Goal: Find specific page/section: Find specific page/section

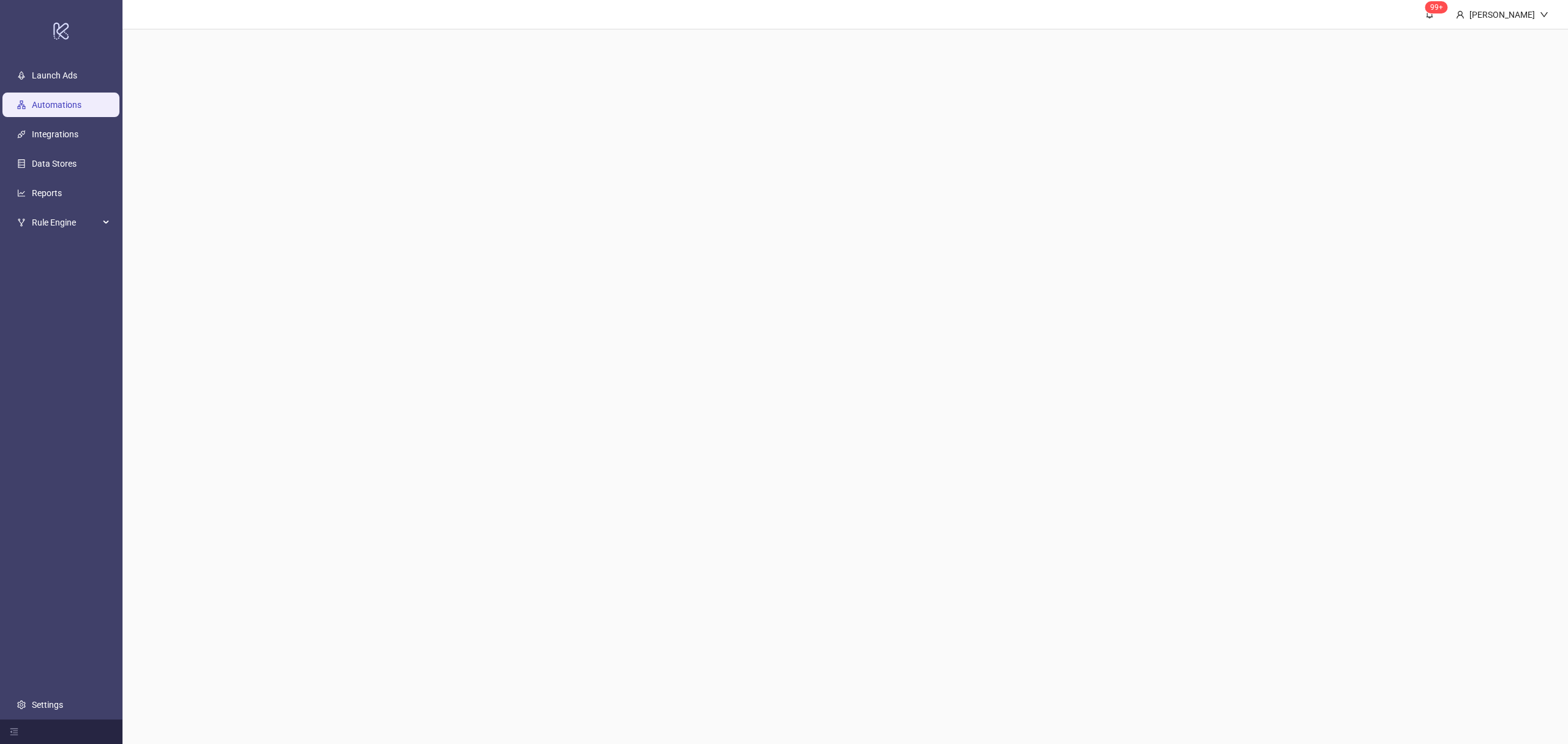
click at [40, 189] on link "Reports" at bounding box center [47, 193] width 30 height 10
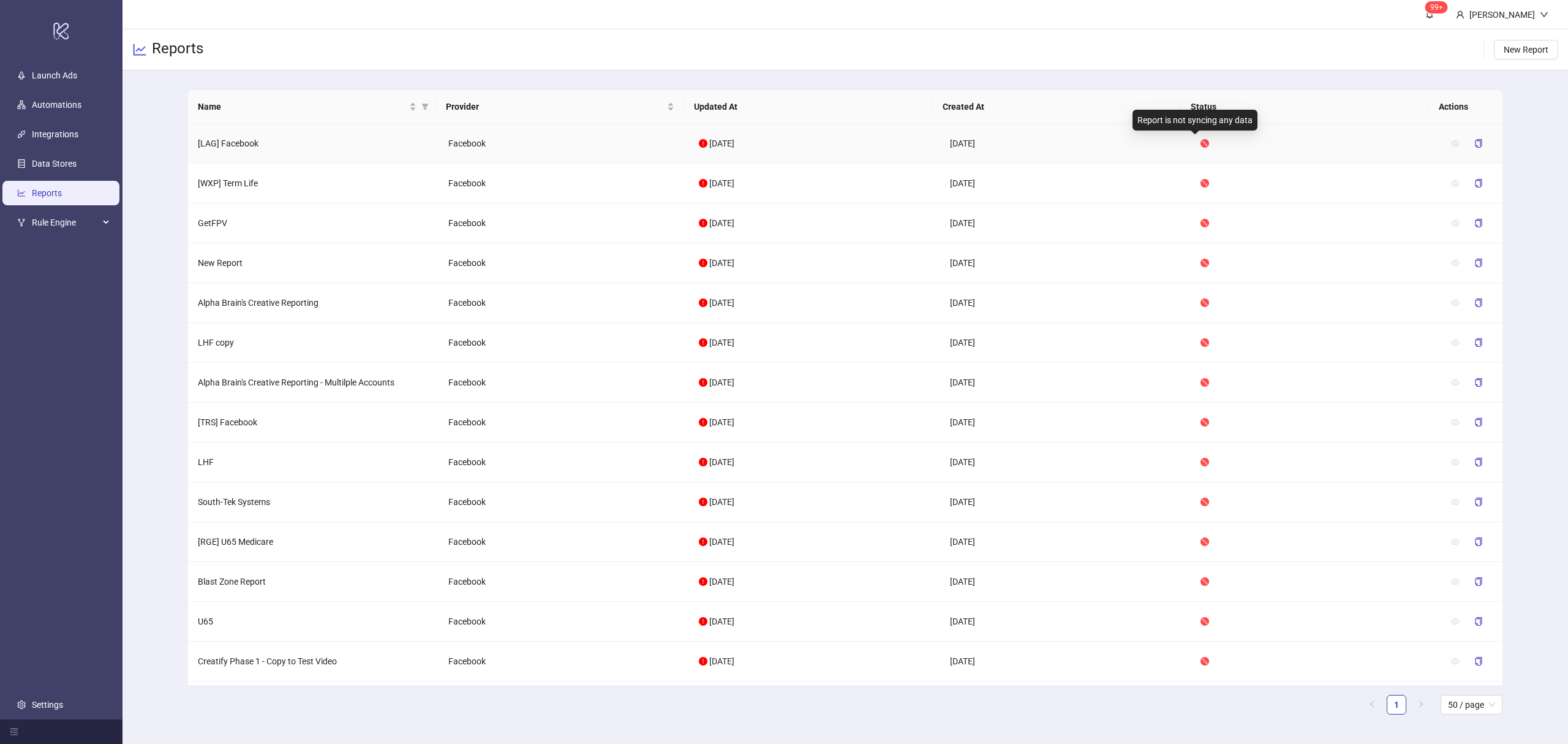
click at [1200, 140] on icon "stop" at bounding box center [1204, 143] width 8 height 8
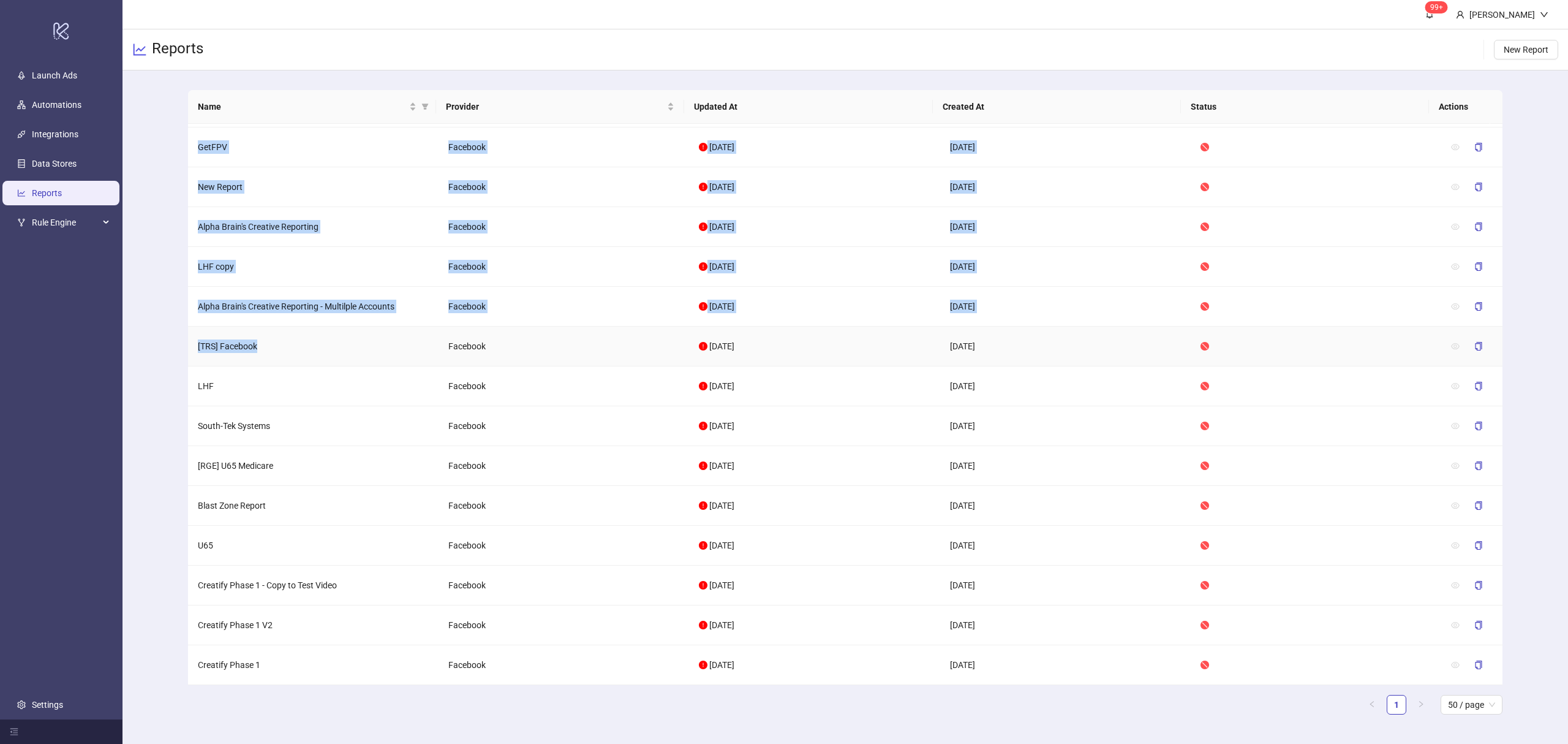
drag, startPoint x: 270, startPoint y: 341, endPoint x: 172, endPoint y: 343, distance: 98.0
click at [172, 343] on div "Name Provider Updated At Created At Status Actions [LAG] Facebook Facebook [DAT…" at bounding box center [845, 407] width 1445 height 673
click at [194, 341] on td "[TRS] Facebook" at bounding box center [313, 346] width 251 height 40
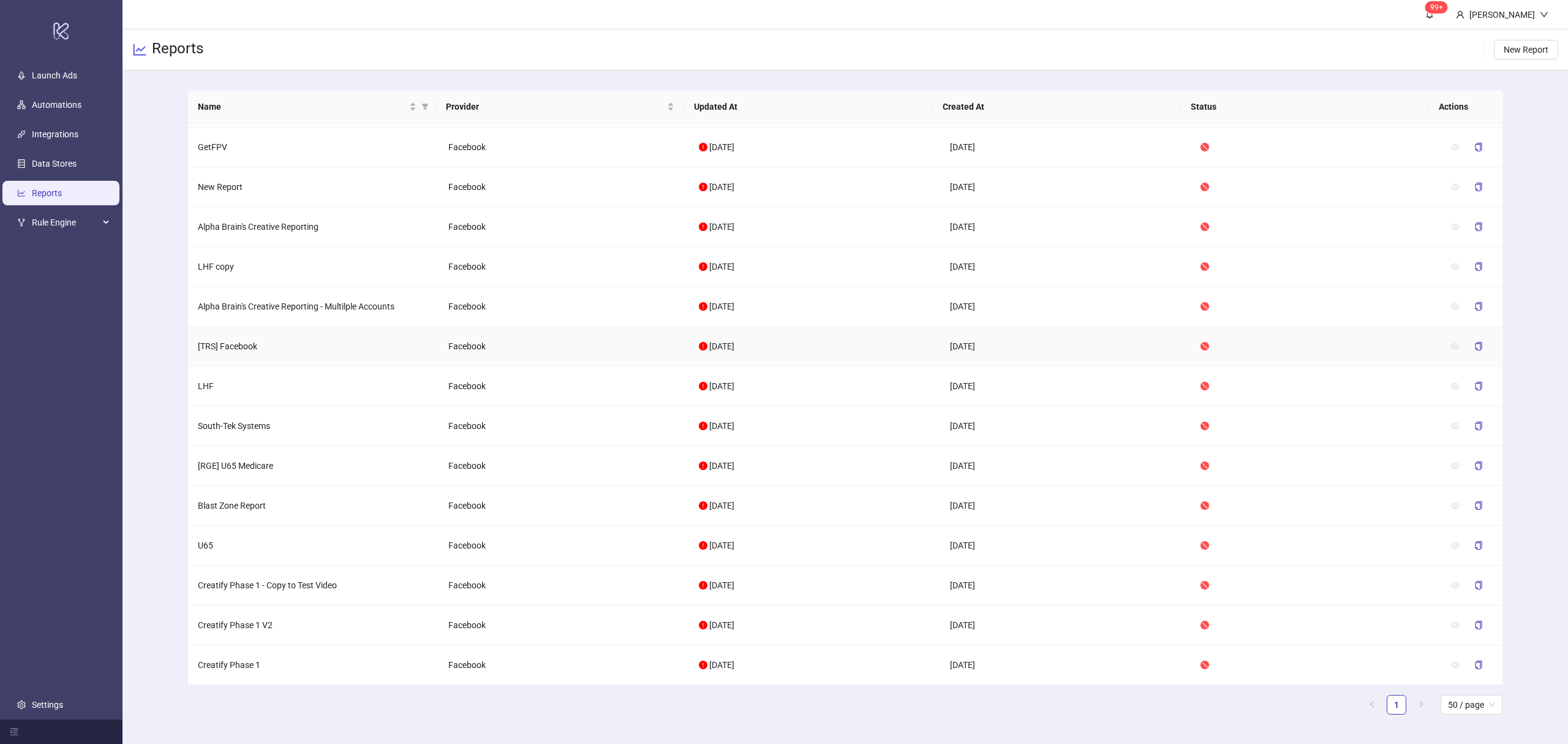
drag, startPoint x: 1024, startPoint y: 344, endPoint x: 189, endPoint y: 349, distance: 835.0
click at [194, 353] on tr "[TRS] Facebook Facebook [DATE] [DATE]" at bounding box center [846, 346] width 1314 height 40
click at [189, 349] on td "[TRS] Facebook" at bounding box center [313, 346] width 251 height 40
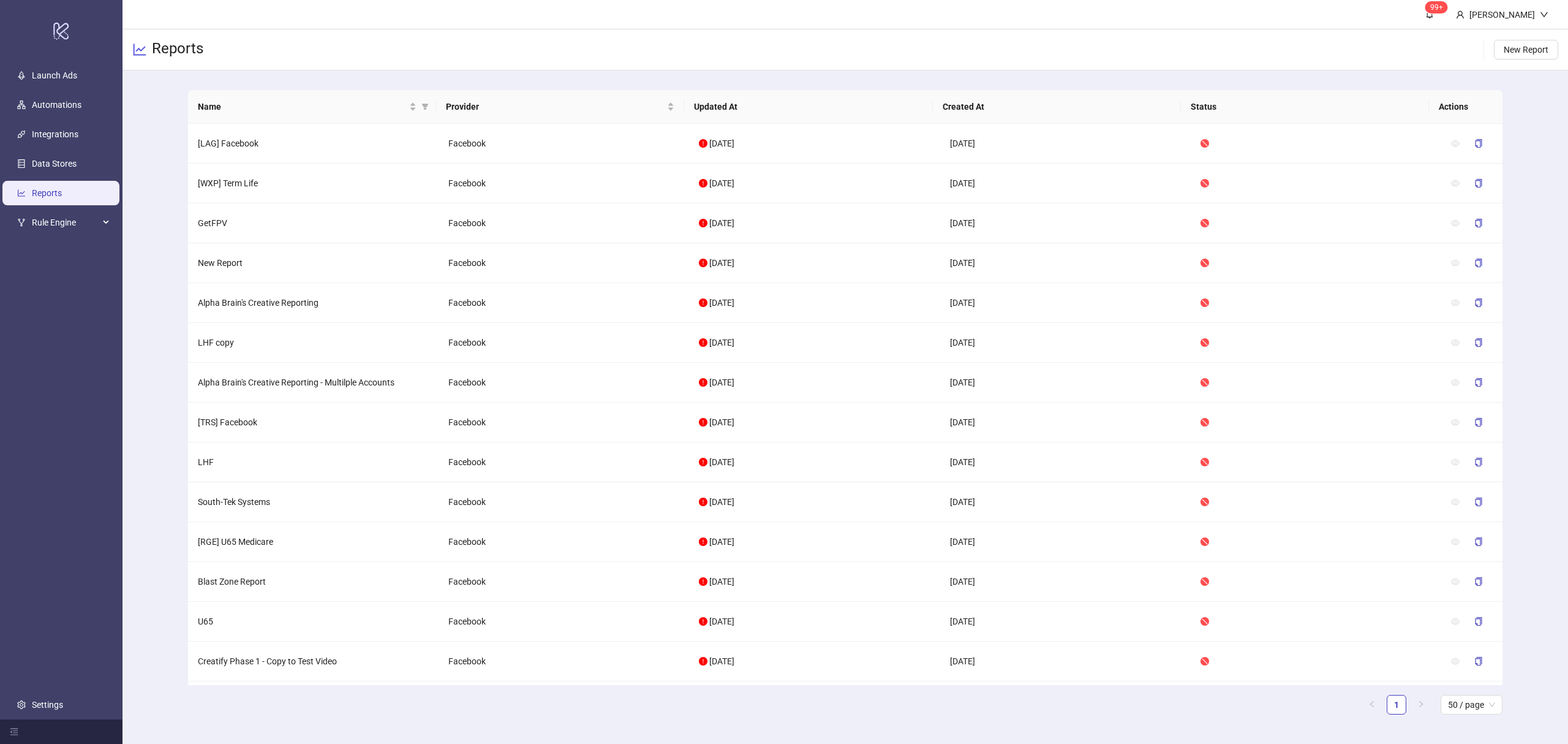
drag, startPoint x: 259, startPoint y: 150, endPoint x: 1506, endPoint y: 138, distance: 1247.1
click at [1506, 138] on main "Name Provider Updated At Created At Status Actions [LAG] Facebook Facebook [DAT…" at bounding box center [845, 407] width 1334 height 673
click at [1533, 148] on div "Name Provider Updated At Created At Status Actions [LAG] Facebook Facebook [DAT…" at bounding box center [845, 407] width 1445 height 673
click at [441, 150] on td "Facebook" at bounding box center [563, 143] width 251 height 40
drag, startPoint x: 188, startPoint y: 138, endPoint x: 353, endPoint y: 138, distance: 165.0
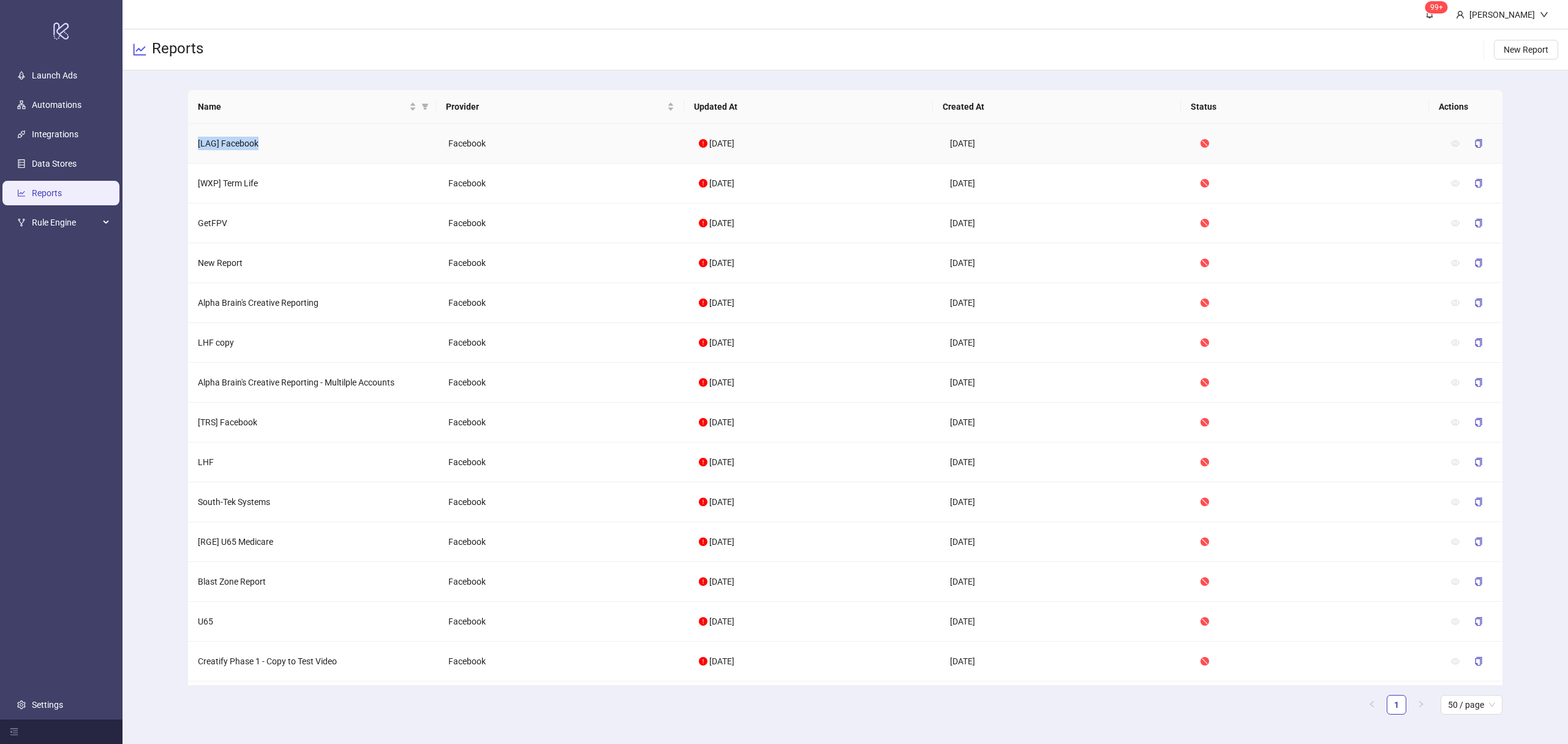
click at [353, 138] on td "[LAG] Facebook" at bounding box center [313, 143] width 251 height 40
click at [496, 139] on td "Facebook" at bounding box center [563, 143] width 251 height 40
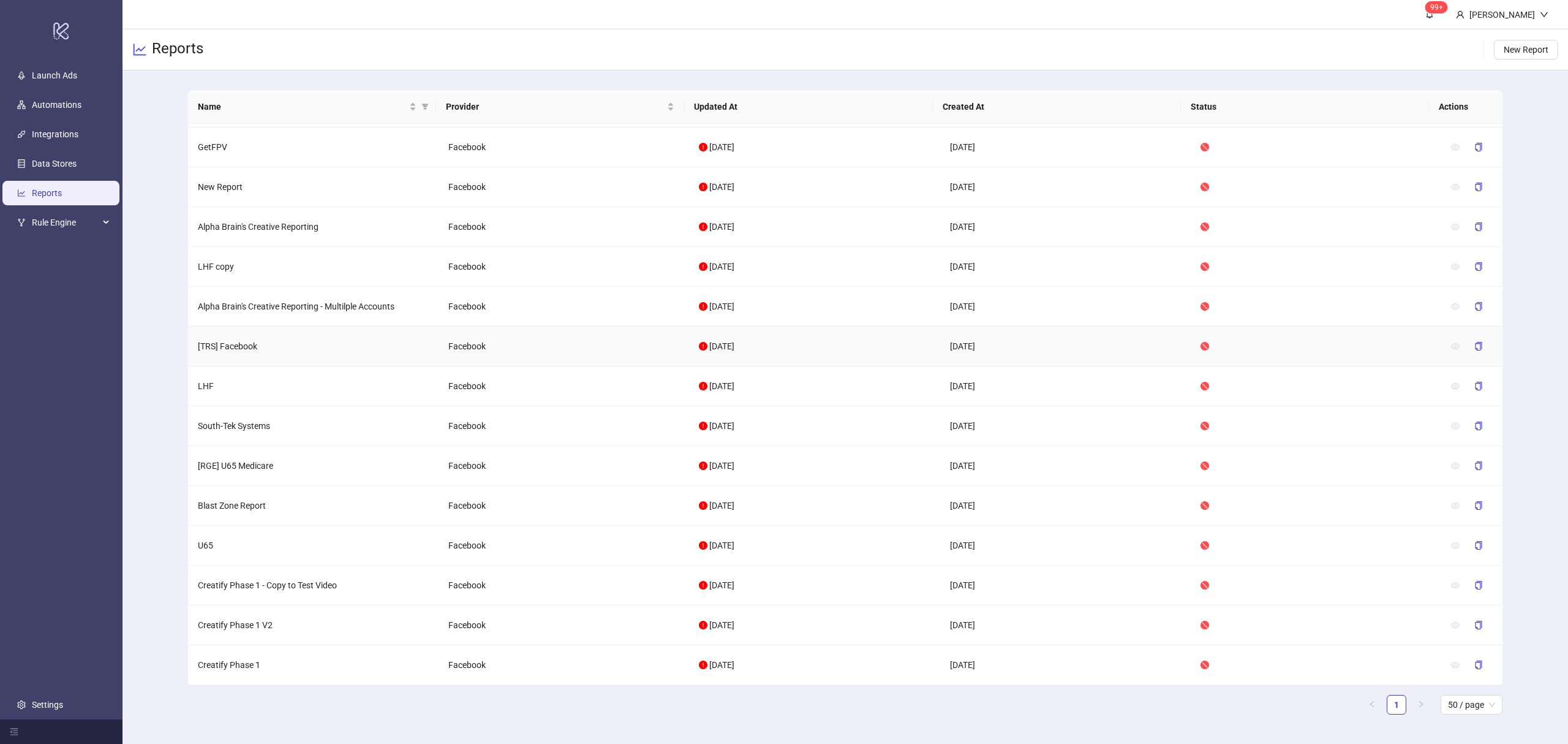
drag, startPoint x: 785, startPoint y: 347, endPoint x: 366, endPoint y: 331, distance: 419.3
click at [441, 331] on tr "[TRS] Facebook Facebook [DATE] [DATE]" at bounding box center [846, 346] width 1314 height 40
click at [170, 351] on div "Name Provider Updated At Created At Status Actions [LAG] Facebook Facebook [DAT…" at bounding box center [845, 407] width 1445 height 673
drag, startPoint x: 192, startPoint y: 342, endPoint x: 1472, endPoint y: 341, distance: 1280.0
click at [1472, 341] on tr "[TRS] Facebook Facebook [DATE] [DATE]" at bounding box center [846, 346] width 1314 height 40
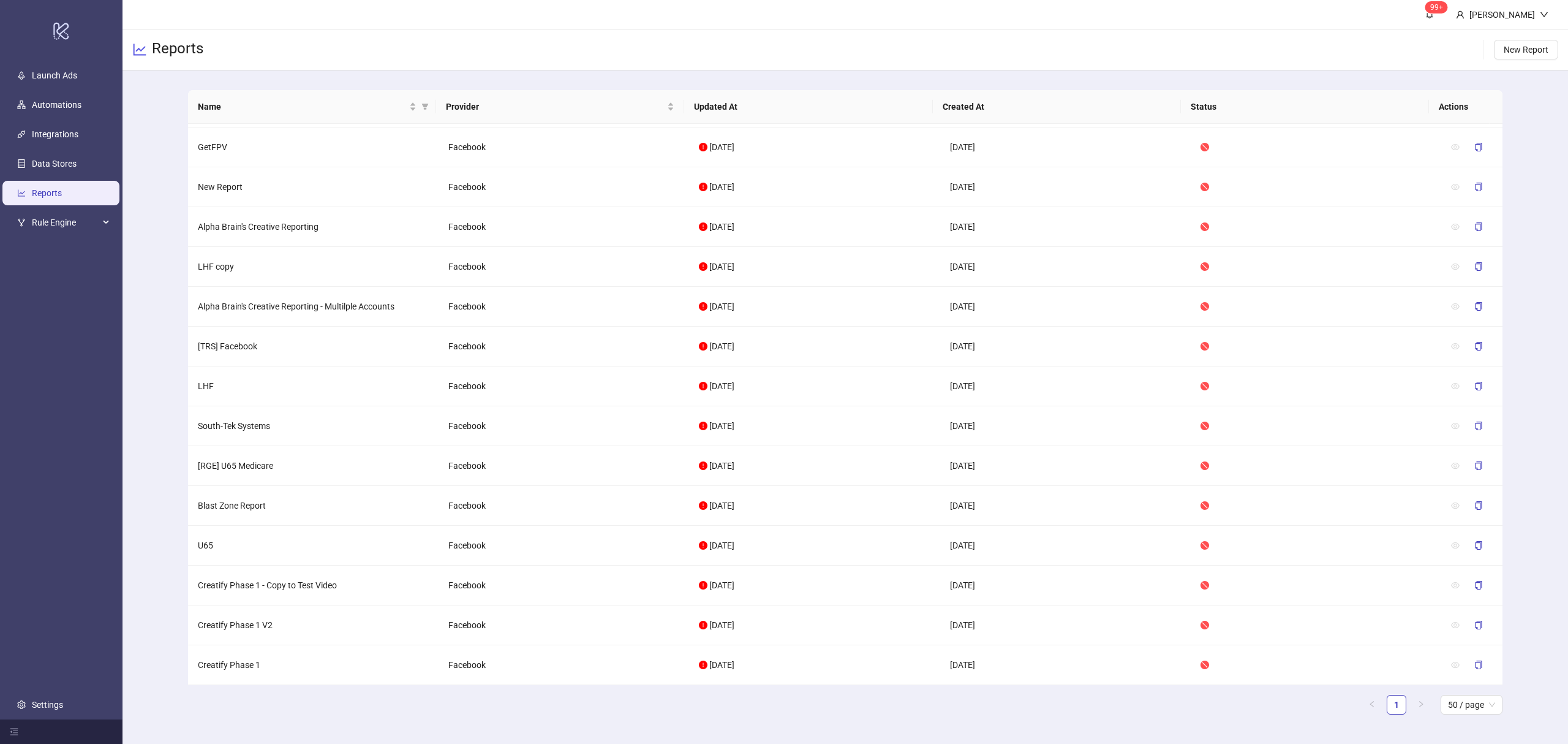
click at [1510, 332] on main "Name Provider Updated At Created At Status Actions [LAG] Facebook Facebook [DAT…" at bounding box center [845, 407] width 1334 height 673
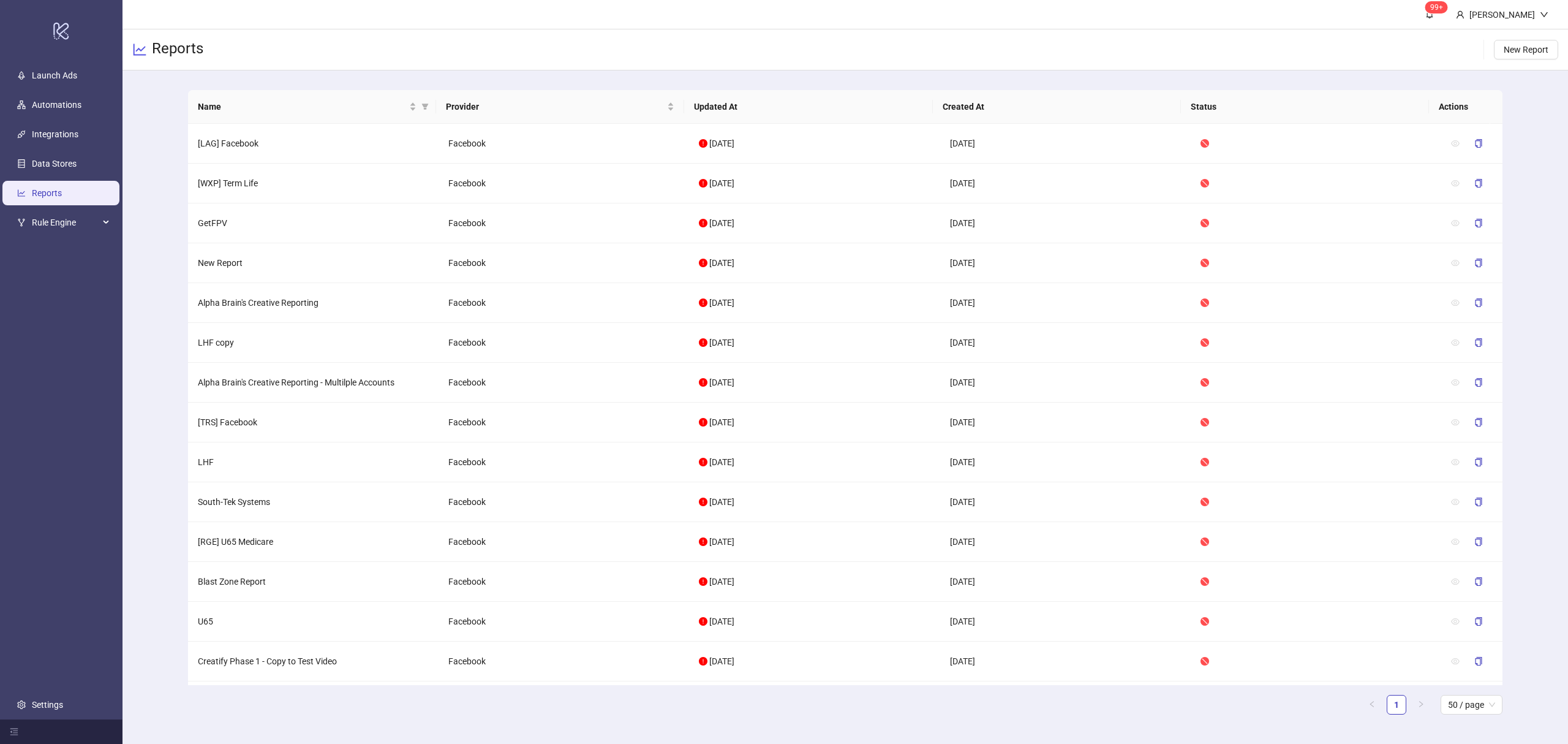
drag, startPoint x: 192, startPoint y: 143, endPoint x: 1522, endPoint y: 143, distance: 1330.0
click at [1524, 143] on div "Name Provider Updated At Created At Status Actions [LAG] Facebook Facebook [DAT…" at bounding box center [845, 407] width 1445 height 673
click at [1502, 161] on main "Name Provider Updated At Created At Status Actions [LAG] Facebook Facebook [DAT…" at bounding box center [845, 407] width 1334 height 673
drag, startPoint x: 1013, startPoint y: 183, endPoint x: 197, endPoint y: 194, distance: 816.1
click at [197, 194] on tr "[WXP] Term Life Facebook [DATE] [DATE]" at bounding box center [846, 183] width 1314 height 40
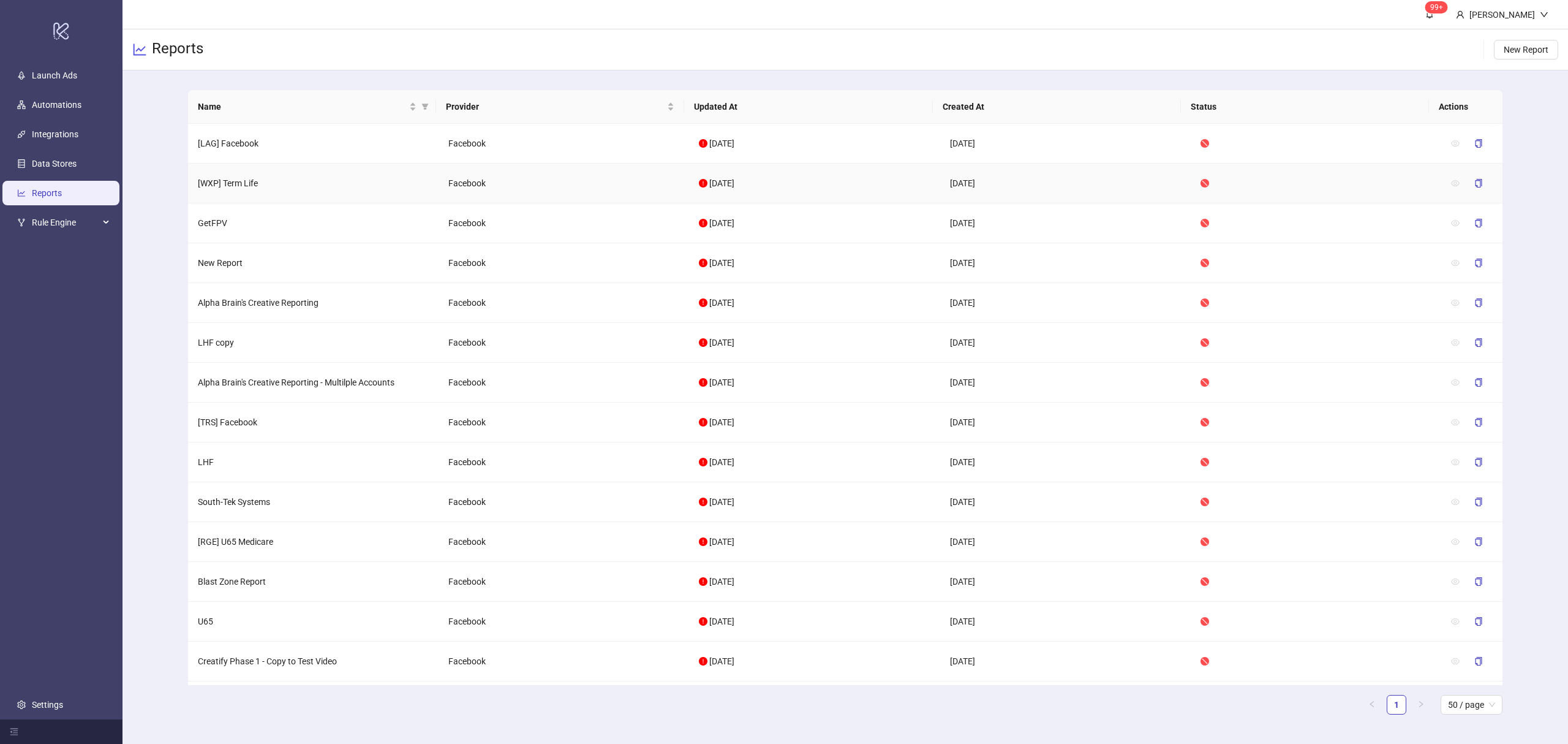
click at [192, 188] on td "[WXP] Term Life" at bounding box center [313, 183] width 251 height 40
drag, startPoint x: 856, startPoint y: 71, endPoint x: 882, endPoint y: 71, distance: 26.0
click at [859, 71] on main "Name Provider Updated At Created At Status Actions [LAG] Facebook Facebook [DAT…" at bounding box center [845, 407] width 1334 height 673
